Goal: Task Accomplishment & Management: Manage account settings

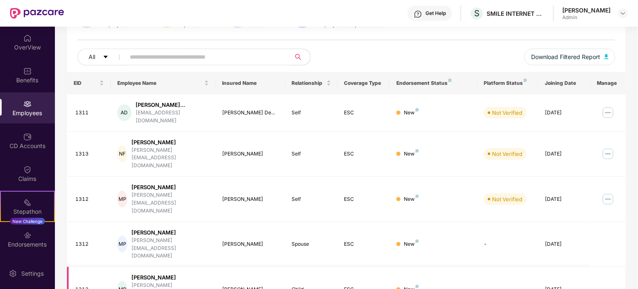
scroll to position [208, 0]
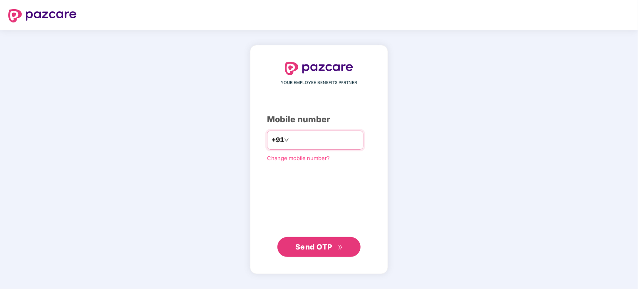
click at [325, 149] on div "+91" at bounding box center [315, 140] width 97 height 19
click at [339, 131] on div "+91" at bounding box center [315, 140] width 97 height 19
click at [344, 155] on div "Change mobile number?" at bounding box center [319, 158] width 104 height 8
click at [345, 149] on div "+91" at bounding box center [315, 140] width 97 height 19
click at [343, 142] on input "number" at bounding box center [325, 140] width 68 height 13
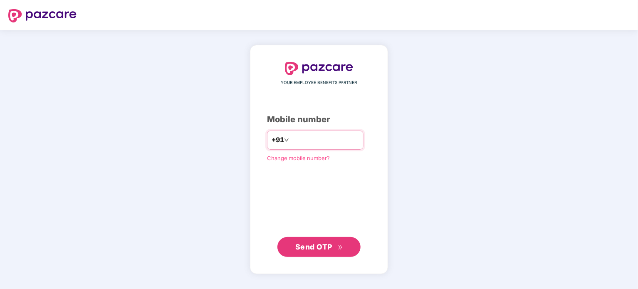
type input "**********"
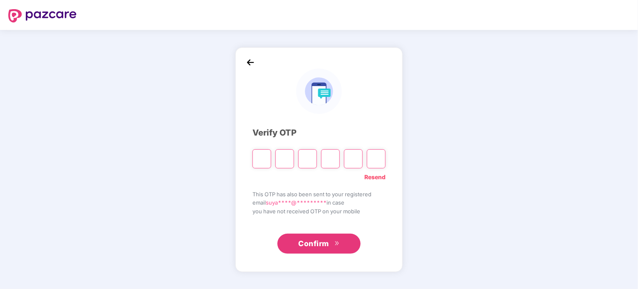
paste input "*"
type input "*"
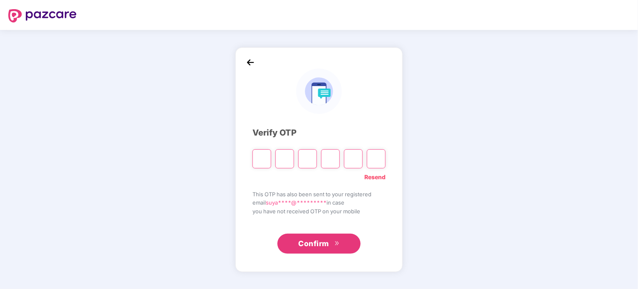
type input "*"
